Goal: Task Accomplishment & Management: Manage account settings

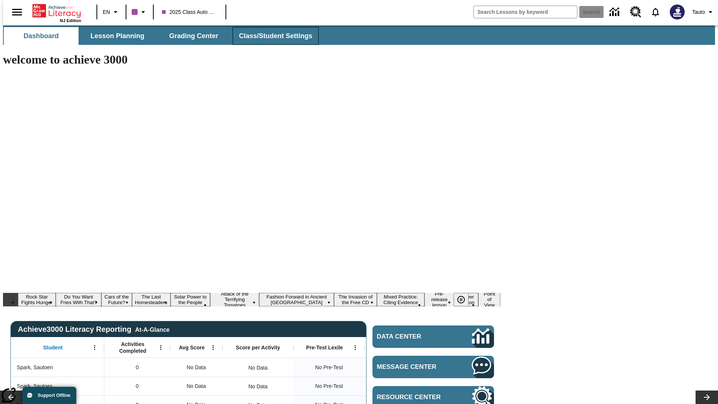
click at [271, 36] on span "Class/Student Settings" at bounding box center [275, 36] width 73 height 9
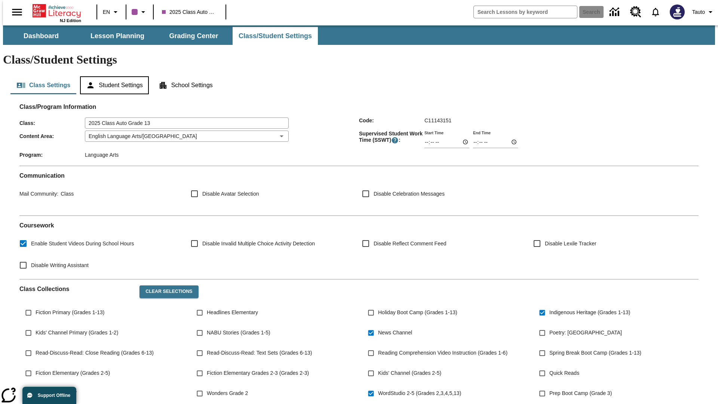
click at [113, 76] on button "Student Settings" at bounding box center [114, 85] width 68 height 18
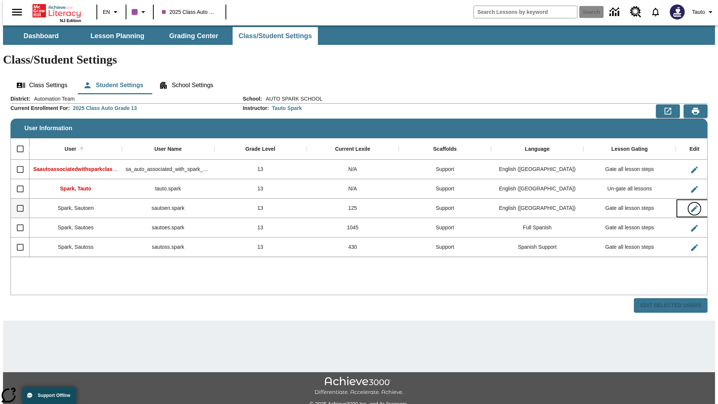
click at [691, 205] on icon "Edit User" at bounding box center [694, 208] width 7 height 7
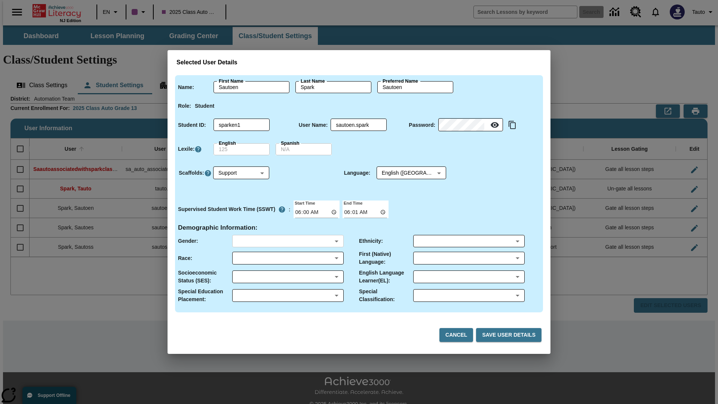
click at [288, 241] on body "Skip to main content NJ Edition EN 2025 Class Auto Grade 13 Search 0 Tauto Dash…" at bounding box center [359, 222] width 712 height 395
click at [288, 258] on body "Skip to main content NJ Edition EN 2025 Class Auto Grade 13 Search 0 Tauto Dash…" at bounding box center [359, 222] width 712 height 395
click at [288, 277] on body "Skip to main content NJ Edition EN 2025 Class Auto Grade 13 Search 0 Tauto Dash…" at bounding box center [359, 222] width 712 height 395
click at [288, 295] on body "Skip to main content NJ Edition EN 2025 Class Auto Grade 13 Search 0 Tauto Dash…" at bounding box center [359, 222] width 712 height 395
click at [468, 241] on body "Skip to main content NJ Edition EN 2025 Class Auto Grade 13 Search 0 Tauto Dash…" at bounding box center [359, 222] width 712 height 395
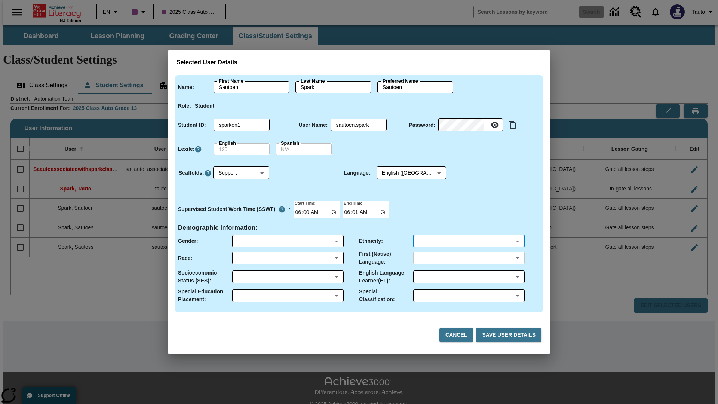
click at [468, 258] on body "Skip to main content NJ Edition EN 2025 Class Auto Grade 13 Search 0 Tauto Dash…" at bounding box center [359, 222] width 712 height 395
click at [468, 277] on body "Skip to main content NJ Edition EN 2025 Class Auto Grade 13 Search 0 Tauto Dash…" at bounding box center [359, 222] width 712 height 395
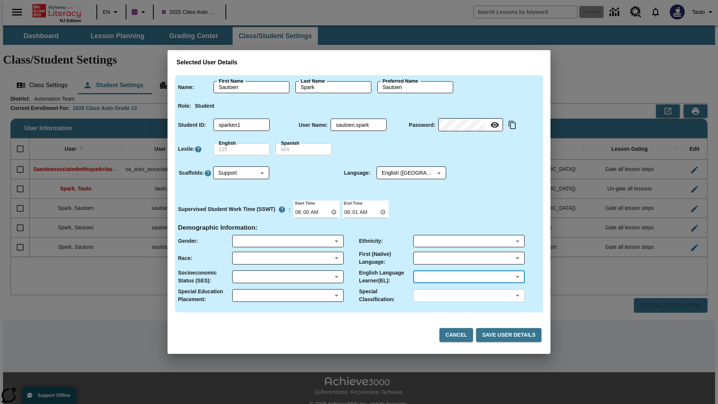
click at [468, 295] on body "Skip to main content NJ Edition EN 2025 Class Auto Grade 13 Search 0 Tauto Dash…" at bounding box center [359, 222] width 712 height 395
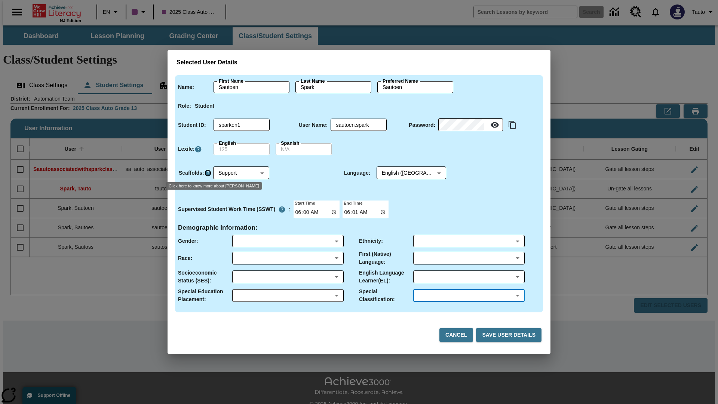
click at [207, 173] on icon "Click here to know more about Scaffolds" at bounding box center [207, 172] width 7 height 7
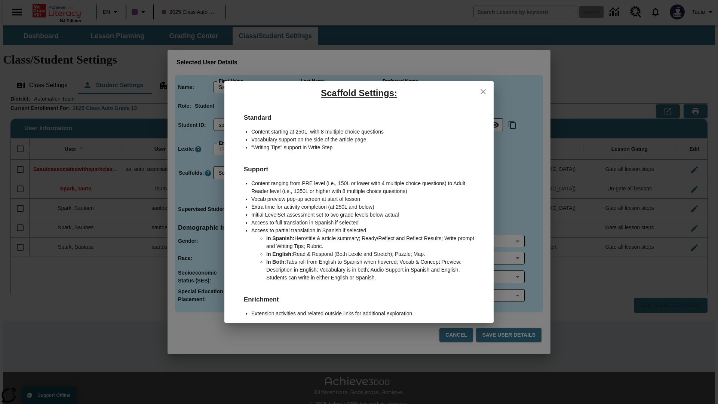
click at [483, 91] on icon "close" at bounding box center [482, 91] width 5 height 5
